Goal: Task Accomplishment & Management: Manage account settings

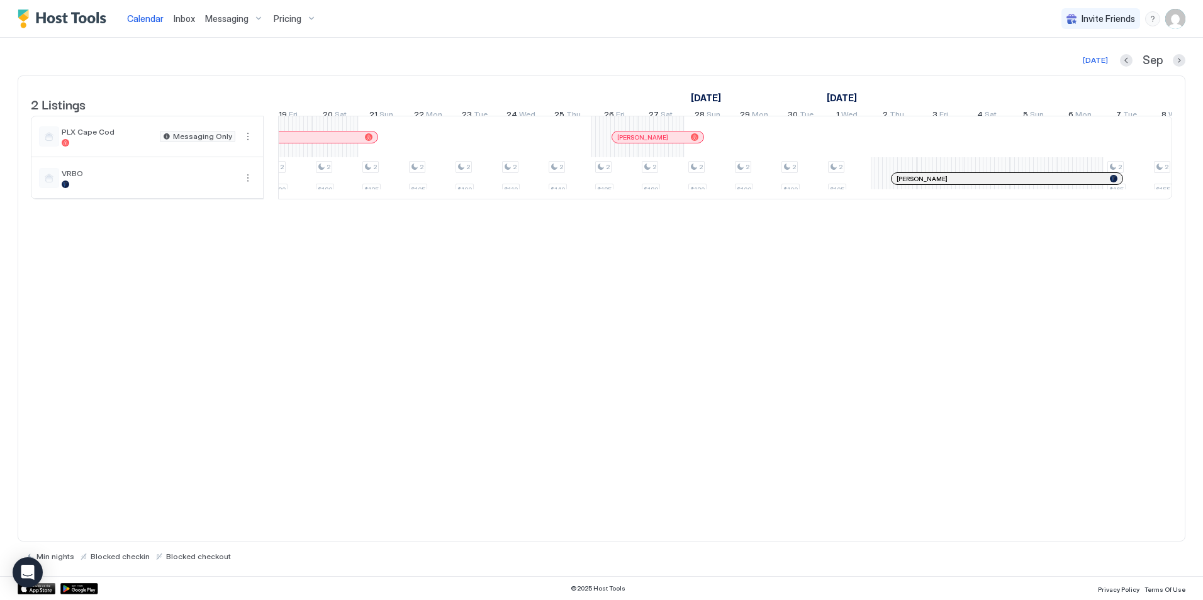
scroll to position [0, 1083]
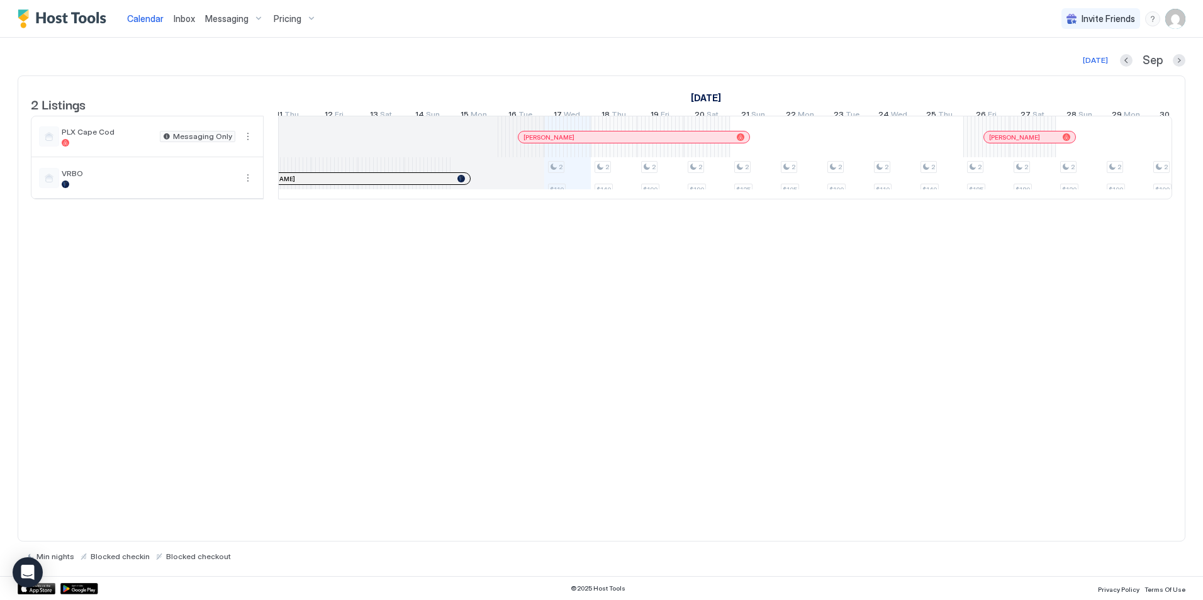
click at [282, 14] on span "Pricing" at bounding box center [288, 18] width 28 height 11
click at [438, 29] on div at bounding box center [601, 300] width 1203 height 600
click at [1181, 22] on img "User profile" at bounding box center [1176, 19] width 20 height 20
click at [1067, 72] on span "Settings" at bounding box center [1062, 70] width 34 height 11
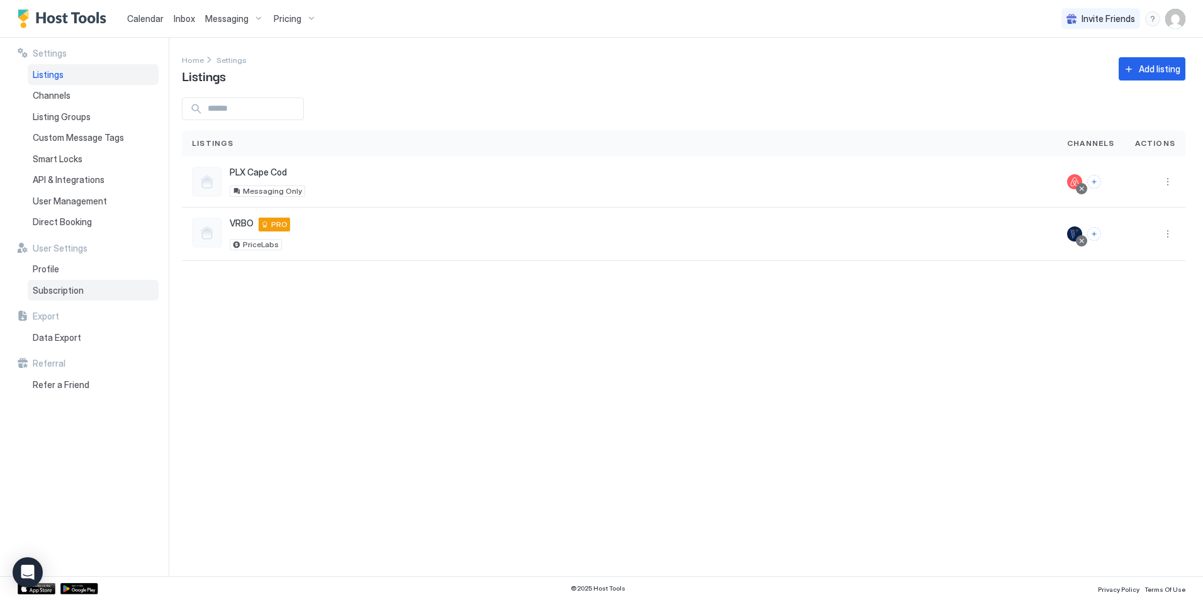
click at [49, 287] on span "Subscription" at bounding box center [58, 290] width 51 height 11
